Goal: Transaction & Acquisition: Purchase product/service

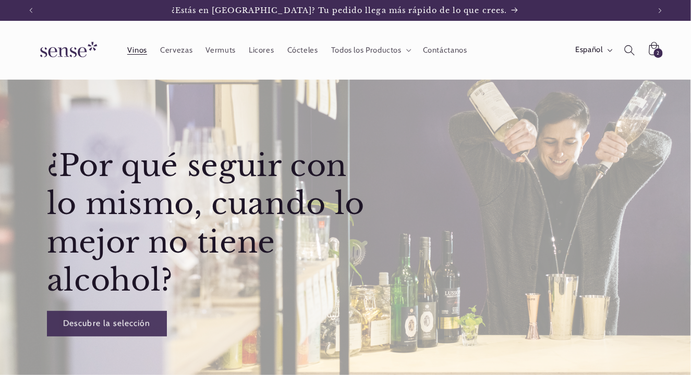
click at [139, 49] on span "Vinos" at bounding box center [137, 50] width 20 height 10
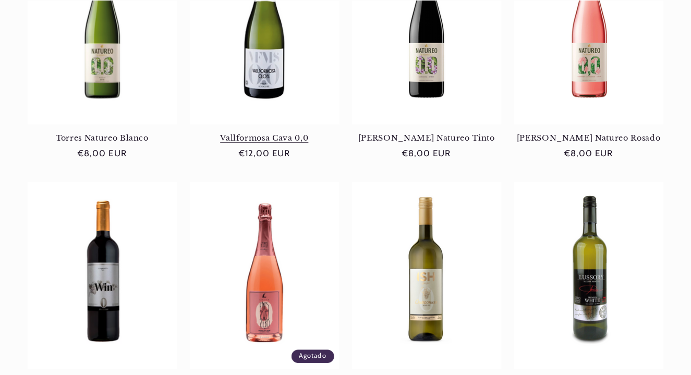
scroll to position [949, 0]
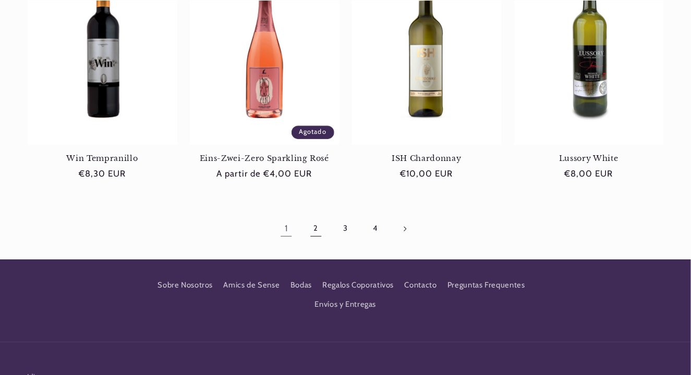
click at [318, 232] on link "2" at bounding box center [316, 229] width 24 height 24
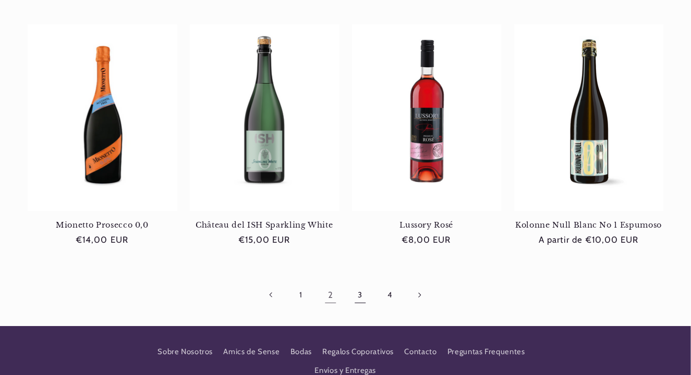
scroll to position [0, 619]
click at [361, 296] on link "3" at bounding box center [360, 295] width 24 height 24
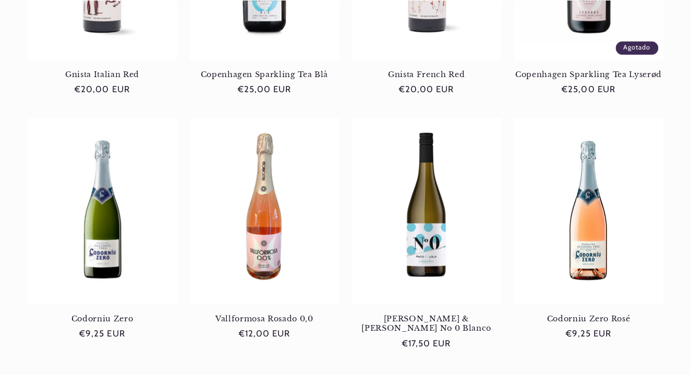
scroll to position [909, 0]
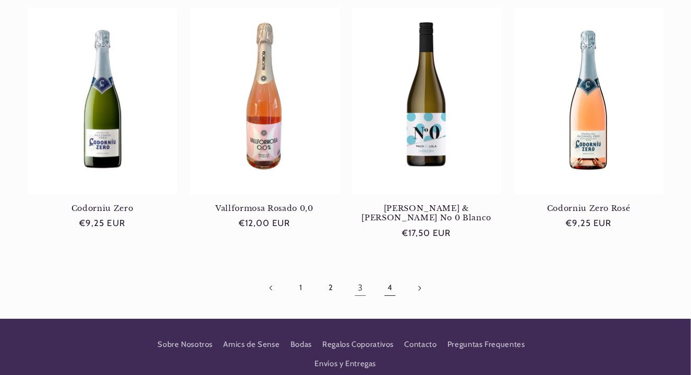
click at [391, 276] on link "4" at bounding box center [389, 288] width 24 height 24
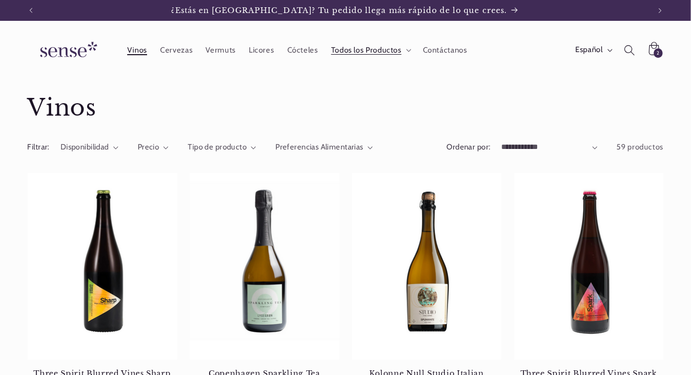
click at [141, 51] on span "Vinos" at bounding box center [137, 50] width 20 height 10
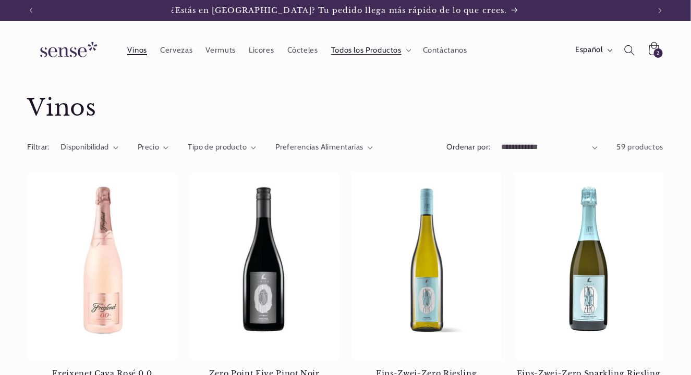
click at [141, 50] on span "Vinos" at bounding box center [137, 50] width 20 height 10
click at [130, 50] on span "Vinos" at bounding box center [137, 50] width 20 height 10
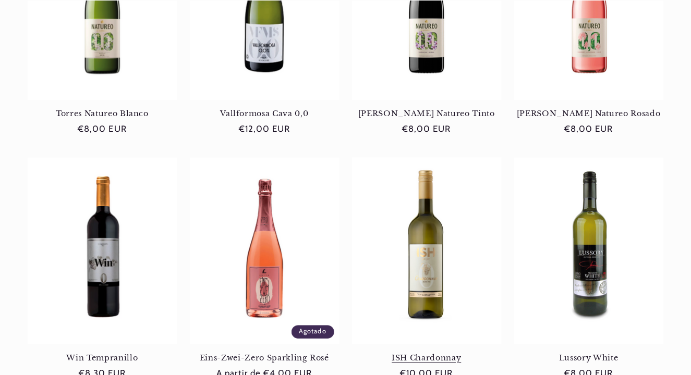
scroll to position [893, 0]
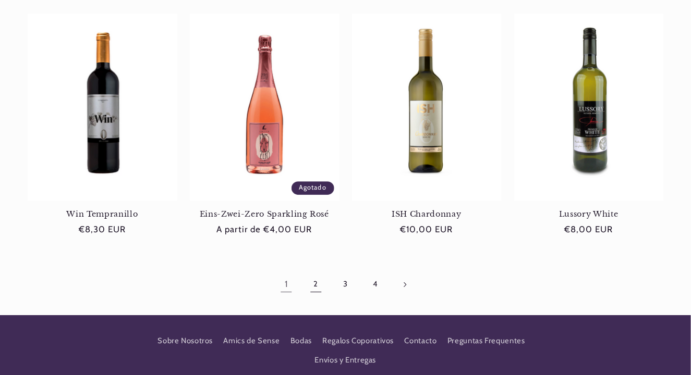
click at [315, 284] on link "2" at bounding box center [316, 285] width 24 height 24
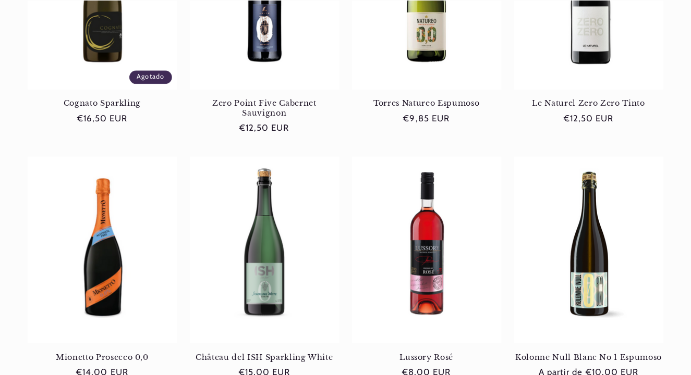
scroll to position [907, 0]
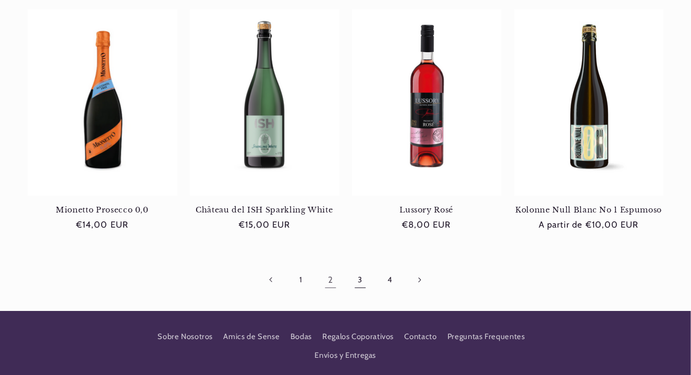
click at [362, 281] on link "3" at bounding box center [360, 280] width 24 height 24
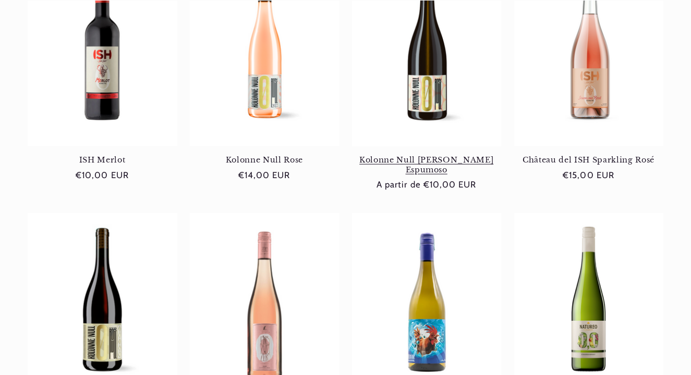
scroll to position [283, 0]
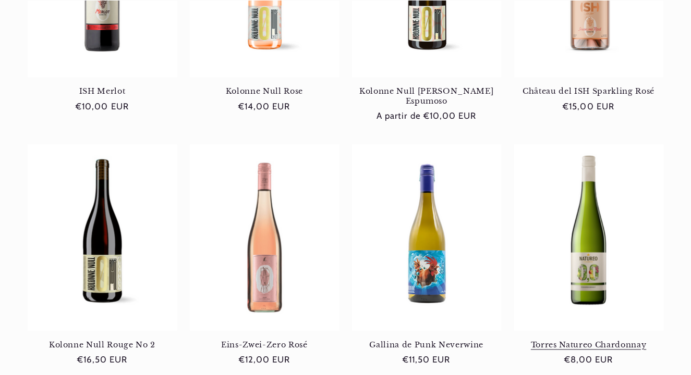
click at [596, 341] on link "Torres Natureo Chardonnay" at bounding box center [589, 345] width 150 height 9
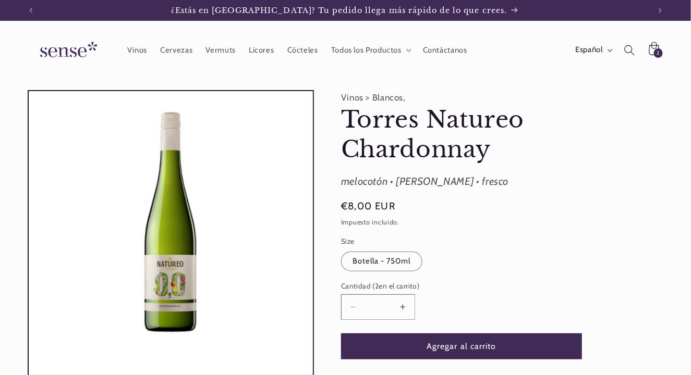
click at [402, 306] on button "Aumentar cantidad para Torres Natureo Chardonnay" at bounding box center [402, 308] width 23 height 26
click at [404, 306] on button "Aumentar cantidad para Torres Natureo Chardonnay" at bounding box center [402, 308] width 23 height 26
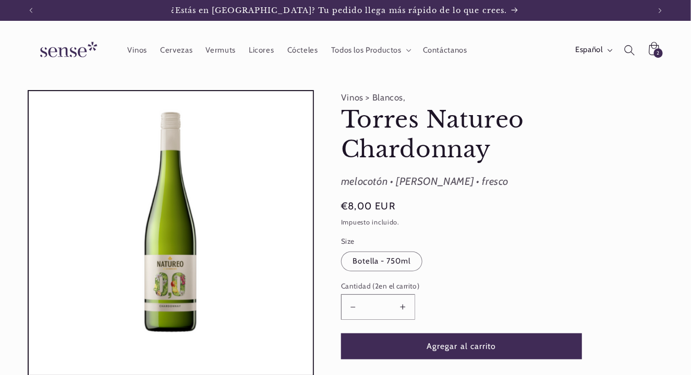
click at [404, 306] on button "Aumentar cantidad para Torres Natureo Chardonnay" at bounding box center [402, 308] width 23 height 26
click at [479, 346] on button "Agregar al carrito" at bounding box center [461, 347] width 241 height 26
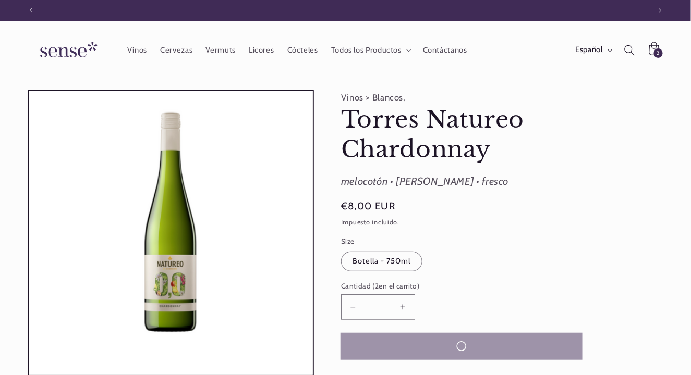
scroll to position [0, 619]
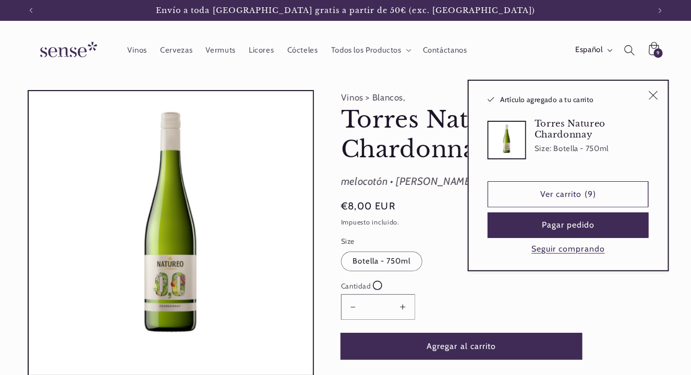
type input "*"
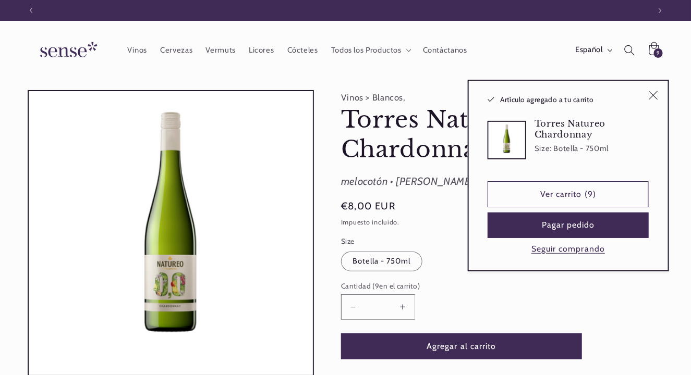
scroll to position [0, 0]
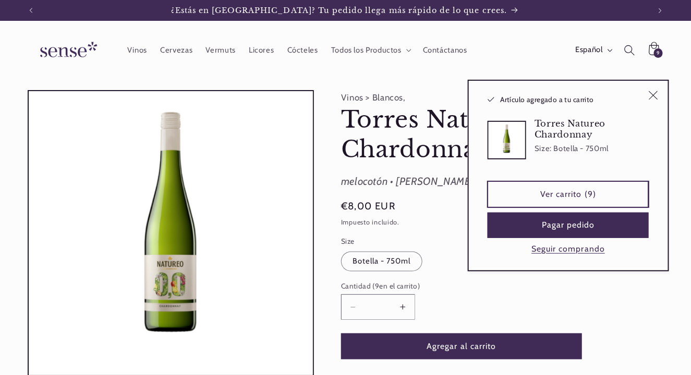
click at [573, 197] on link "Ver carrito (9)" at bounding box center [567, 194] width 161 height 26
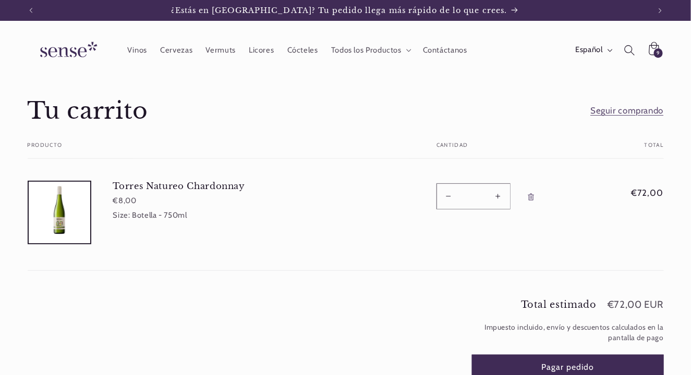
click at [451, 196] on button "Reducir cantidad para [PERSON_NAME] Natureo Chardonnay" at bounding box center [448, 196] width 23 height 26
type input "*"
click at [451, 196] on form "Tu carrito Producto Total Cantidad Total [PERSON_NAME] Natureo Chardonnay €8,00…" at bounding box center [346, 206] width 636 height 129
click at [448, 194] on button "Reducir cantidad para [PERSON_NAME] Natureo Chardonnay" at bounding box center [448, 196] width 23 height 26
type input "*"
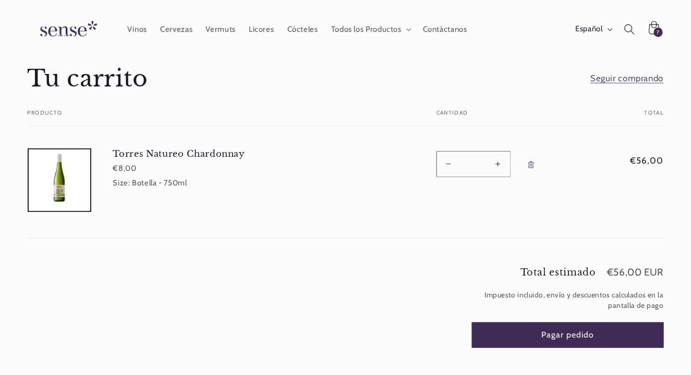
scroll to position [274, 0]
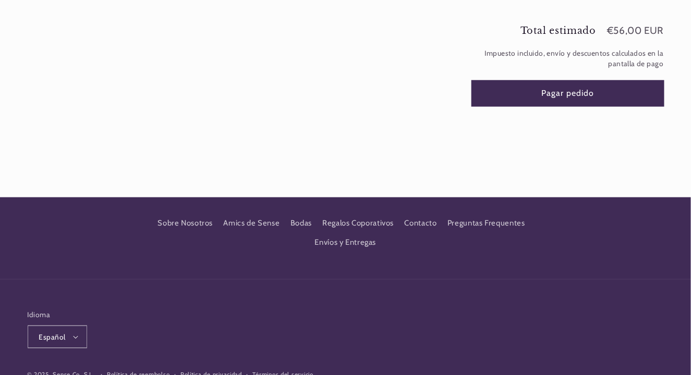
click at [557, 88] on button "Pagar pedido" at bounding box center [568, 94] width 192 height 26
